Goal: Task Accomplishment & Management: Manage account settings

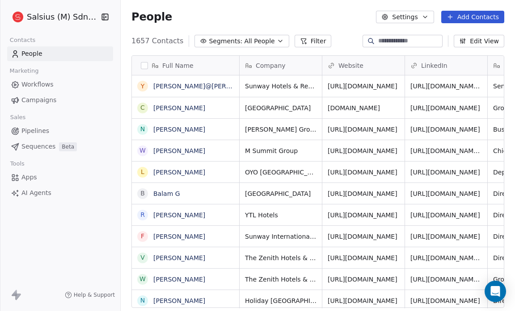
scroll to position [269, 388]
click at [378, 41] on input at bounding box center [409, 41] width 63 height 9
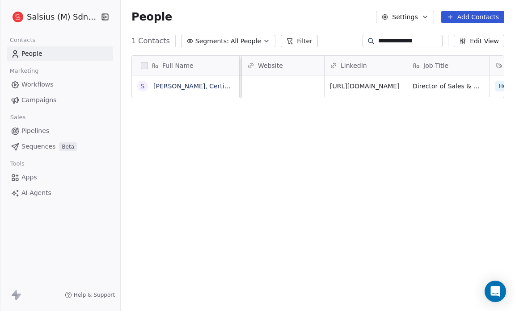
scroll to position [0, 0]
type input "**********"
click at [263, 38] on icon "button" at bounding box center [266, 41] width 7 height 7
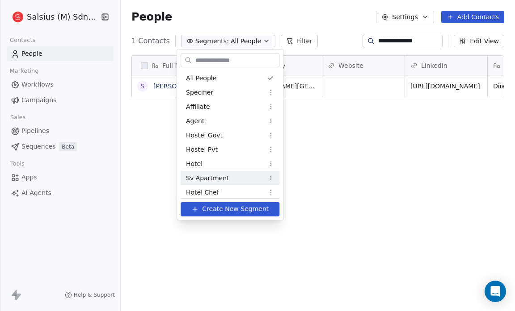
click at [219, 178] on span "Sv Apartment" at bounding box center [207, 177] width 43 height 9
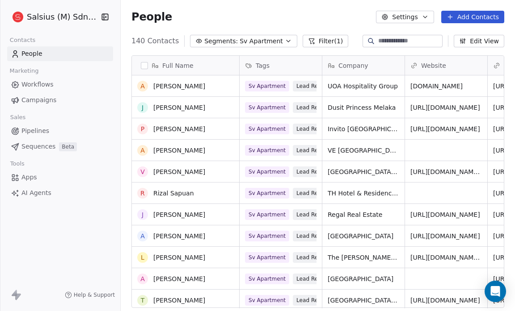
scroll to position [261, 0]
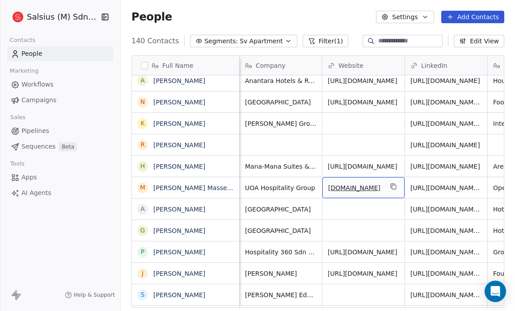
click at [371, 186] on link "www.uoahospitality.com.my" at bounding box center [354, 188] width 52 height 7
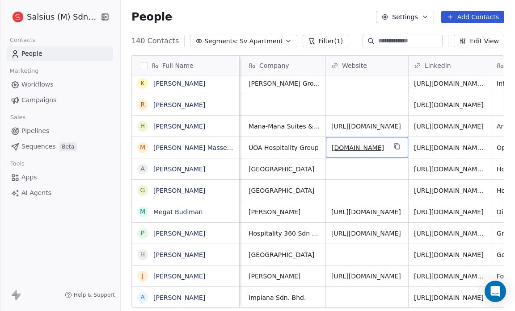
click at [366, 147] on link "www.uoahospitality.com.my" at bounding box center [358, 147] width 52 height 7
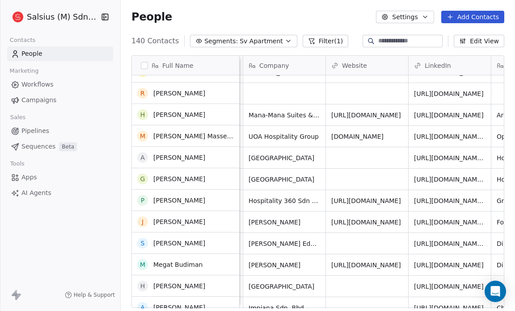
scroll to position [1409, 0]
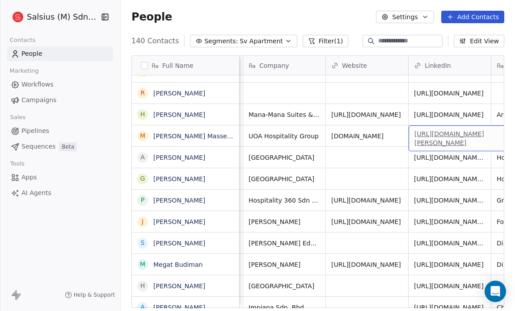
click at [458, 130] on link "https://www.linkedin.com/in/mustakim-masseng-62782bb2" at bounding box center [449, 138] width 70 height 16
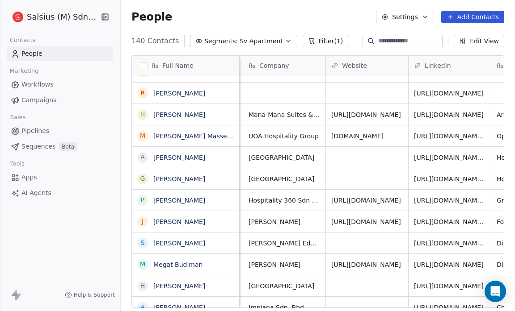
click at [13, 300] on icon at bounding box center [16, 295] width 11 height 11
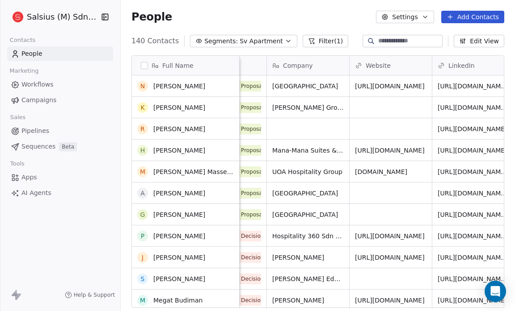
scroll to position [1372, 0]
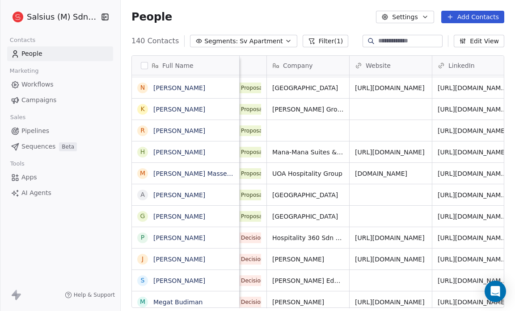
click at [378, 41] on input at bounding box center [409, 41] width 63 height 9
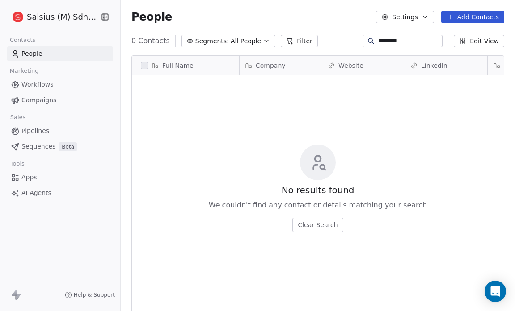
scroll to position [269, 388]
click at [391, 41] on input "********" at bounding box center [409, 41] width 63 height 9
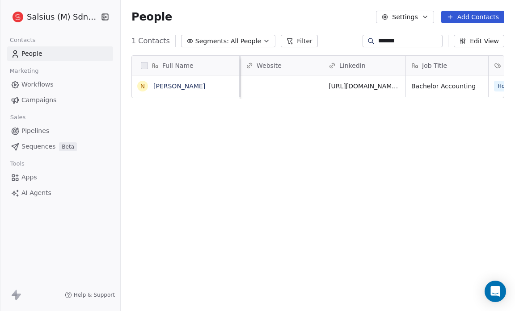
scroll to position [4, 81]
type input "*******"
click at [367, 80] on link "https://www.linkedin.com/in/neeshen-sivakumar-025b3019a" at bounding box center [364, 88] width 70 height 16
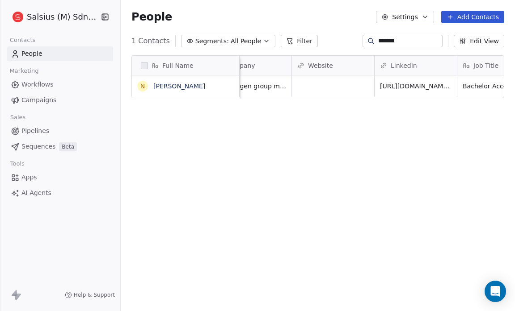
scroll to position [0, 0]
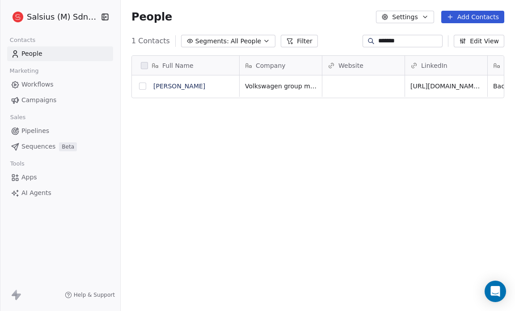
click at [139, 83] on button "grid" at bounding box center [142, 86] width 7 height 7
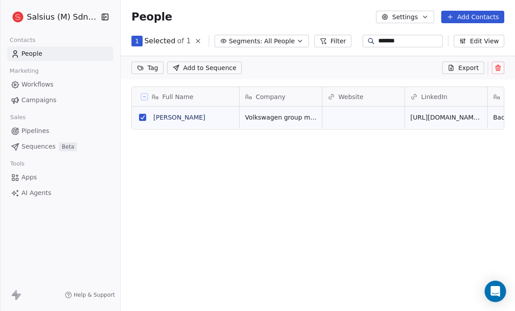
click at [496, 65] on icon at bounding box center [497, 67] width 7 height 7
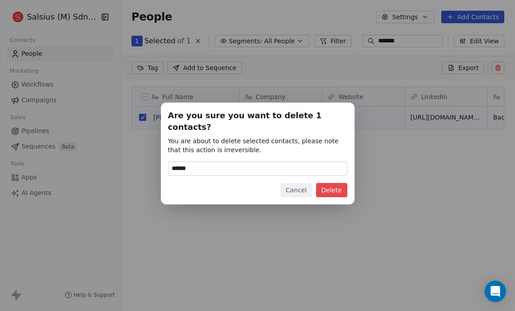
type input "******"
click at [331, 183] on button "Delete" at bounding box center [331, 190] width 31 height 14
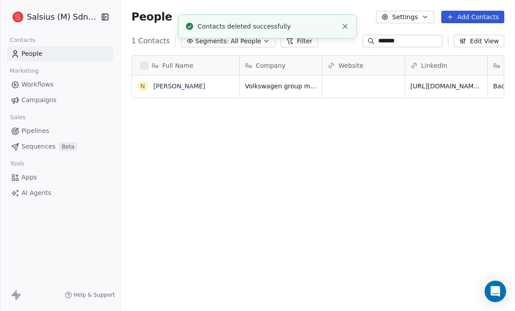
scroll to position [269, 388]
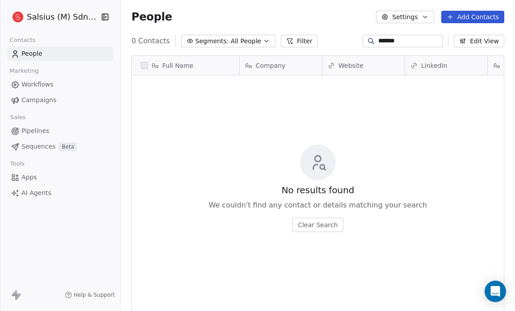
click at [399, 41] on input "*******" at bounding box center [409, 41] width 63 height 9
type input "*"
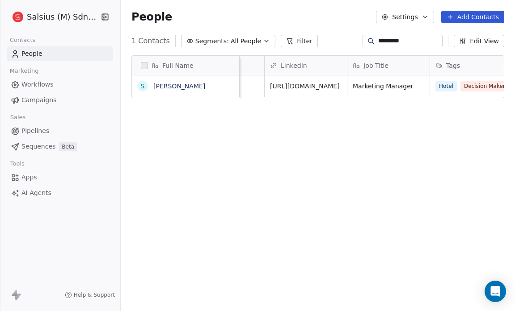
scroll to position [3, 102]
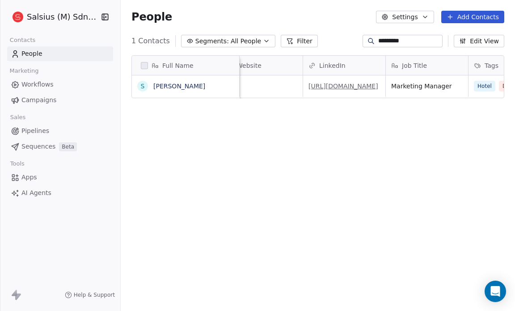
type input "*********"
click at [359, 83] on link "https://www.linkedin.com/in/suthakhar-subramaniam-821b4078" at bounding box center [344, 86] width 70 height 7
drag, startPoint x: 294, startPoint y: 95, endPoint x: 362, endPoint y: 83, distance: 68.2
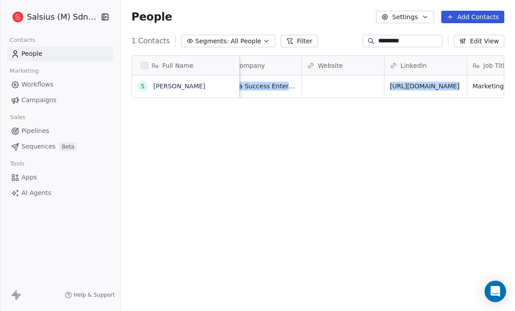
scroll to position [3, 0]
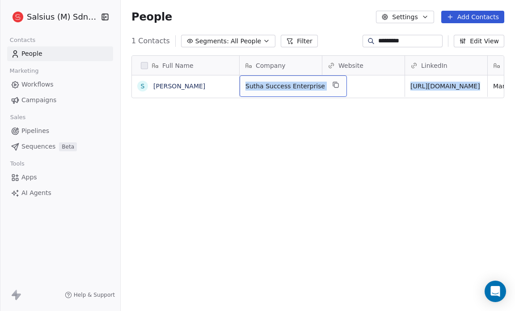
click at [310, 86] on span "Sutha Success Enterprise" at bounding box center [285, 86] width 80 height 9
click at [255, 82] on span "Sutha Success Enterprise" at bounding box center [285, 86] width 80 height 9
click at [204, 87] on link "Suthakhar Subramaniam" at bounding box center [179, 86] width 52 height 7
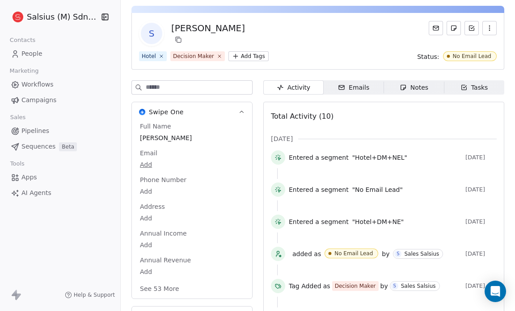
scroll to position [29, 0]
click at [454, 75] on div "S Suthakhar Subramaniam Hotel Decision Maker Add Tags Status: No Email Lead Swi…" at bounding box center [318, 229] width 394 height 469
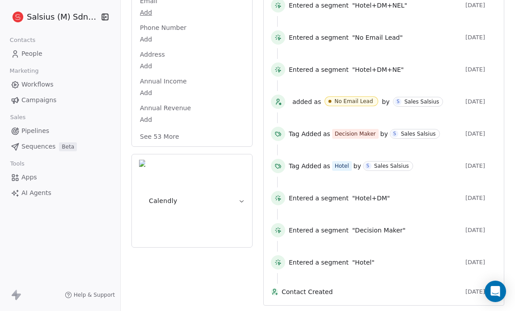
scroll to position [0, 0]
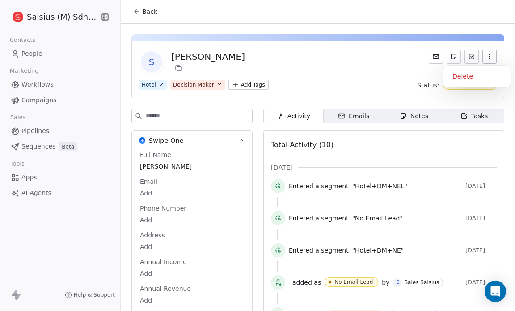
click at [486, 53] on icon "button" at bounding box center [489, 56] width 7 height 7
click at [387, 76] on div "S Suthakhar Subramaniam Hotel Decision Maker Add Tags Status: No Email Lead" at bounding box center [317, 70] width 373 height 57
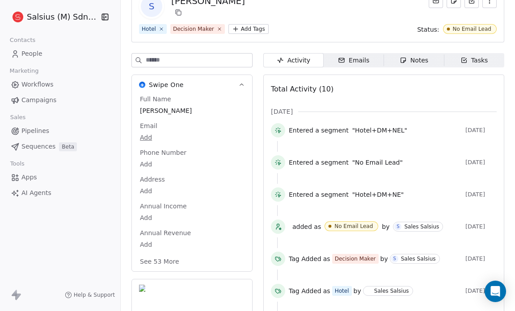
scroll to position [185, 0]
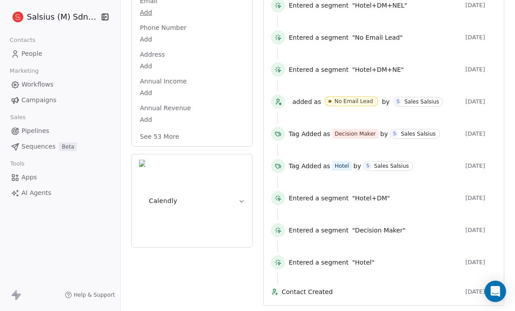
click at [171, 129] on button "See 53 More" at bounding box center [160, 137] width 50 height 16
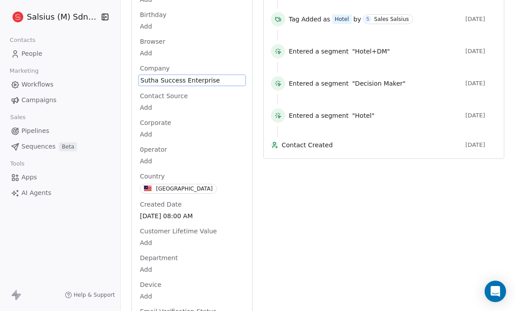
scroll to position [252, 0]
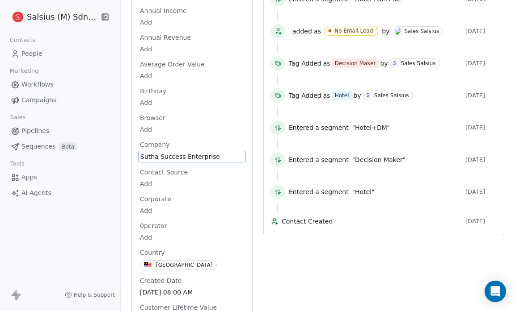
click at [215, 154] on span "Sutha Success Enterprise" at bounding box center [191, 156] width 103 height 9
click at [210, 154] on span "Sutha Success Enterprise" at bounding box center [191, 156] width 103 height 9
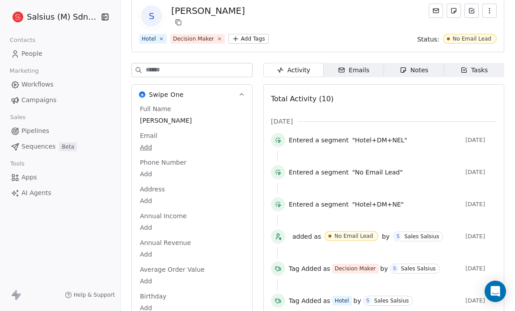
scroll to position [0, 0]
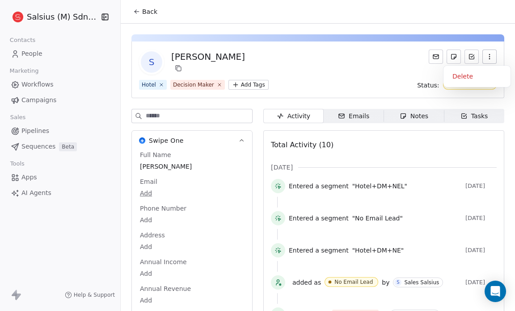
click at [489, 59] on icon "button" at bounding box center [489, 59] width 0 height 0
click at [388, 53] on div "S Suthakhar Subramaniam" at bounding box center [317, 62] width 357 height 25
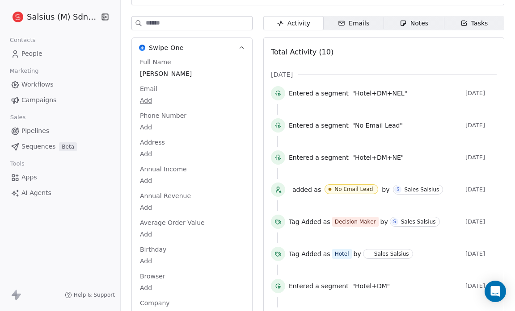
scroll to position [105, 0]
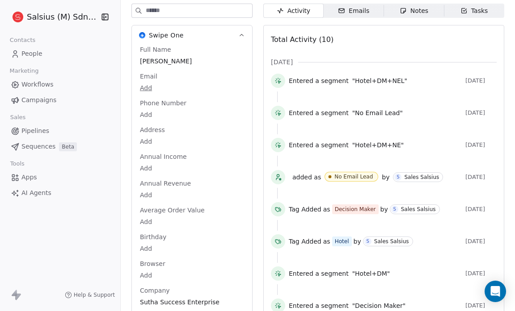
click at [414, 13] on div "Notes" at bounding box center [413, 10] width 29 height 9
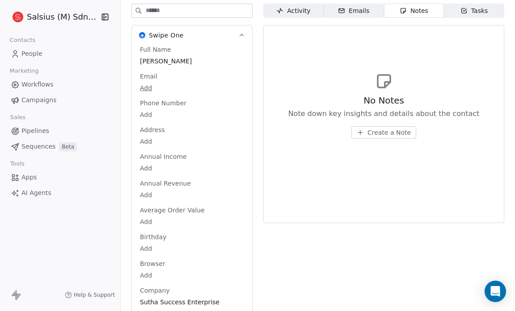
click at [363, 134] on button "Create a Note" at bounding box center [383, 132] width 65 height 13
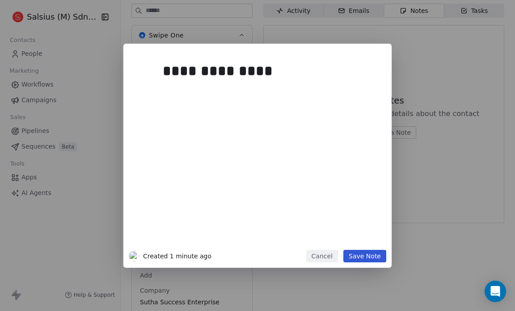
click at [363, 257] on button "Save Note" at bounding box center [364, 256] width 43 height 13
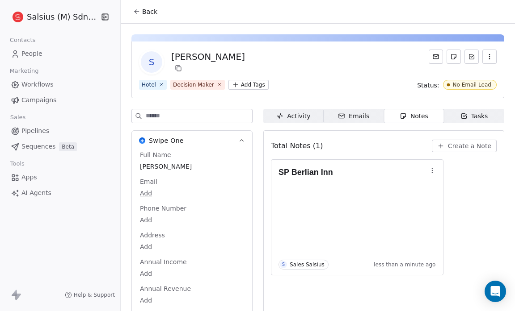
click at [139, 7] on button "Back" at bounding box center [145, 12] width 35 height 16
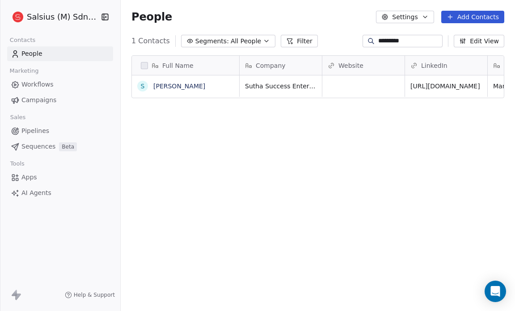
scroll to position [269, 388]
